Goal: Transaction & Acquisition: Purchase product/service

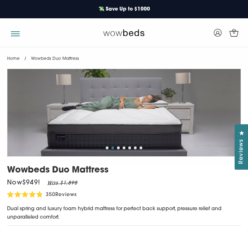
select select "Medium-Firm"
select select "Queen"
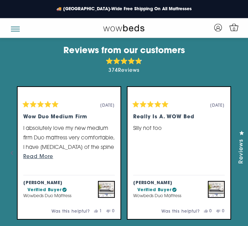
scroll to position [1725, 0]
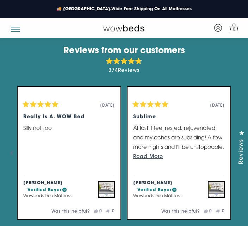
click at [246, 169] on div "Reviews Click to open the reviews dialog" at bounding box center [242, 146] width 14 height 45
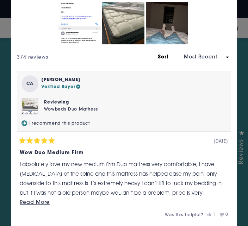
scroll to position [124, 0]
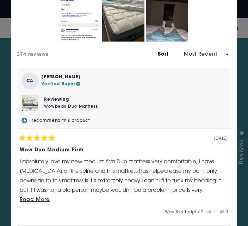
click at [229, 51] on select "Most Recent Oldest Most Helpful Photos & Videos Highest Rating Lowest Rating Le…" at bounding box center [202, 54] width 57 height 7
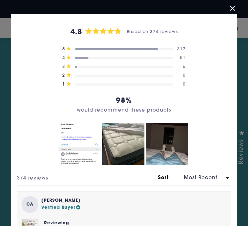
scroll to position [0, 0]
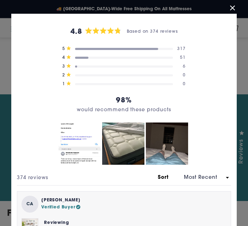
click at [230, 12] on button "Close Dialog" at bounding box center [232, 8] width 11 height 11
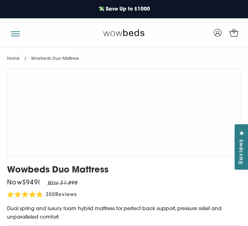
click at [216, 33] on icon at bounding box center [218, 33] width 8 height 8
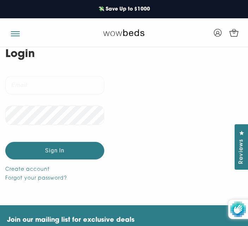
click at [235, 35] on span "0" at bounding box center [234, 32] width 7 height 7
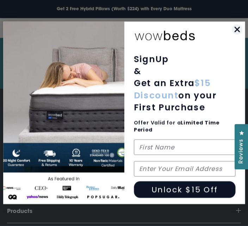
scroll to position [481, 0]
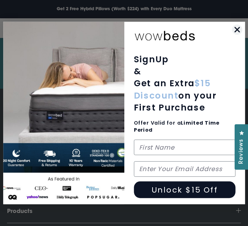
click at [238, 32] on icon "Close dialog" at bounding box center [237, 29] width 4 height 4
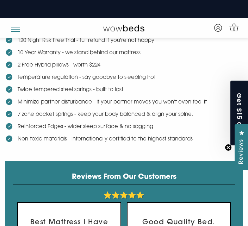
scroll to position [175, 0]
